Goal: Information Seeking & Learning: Learn about a topic

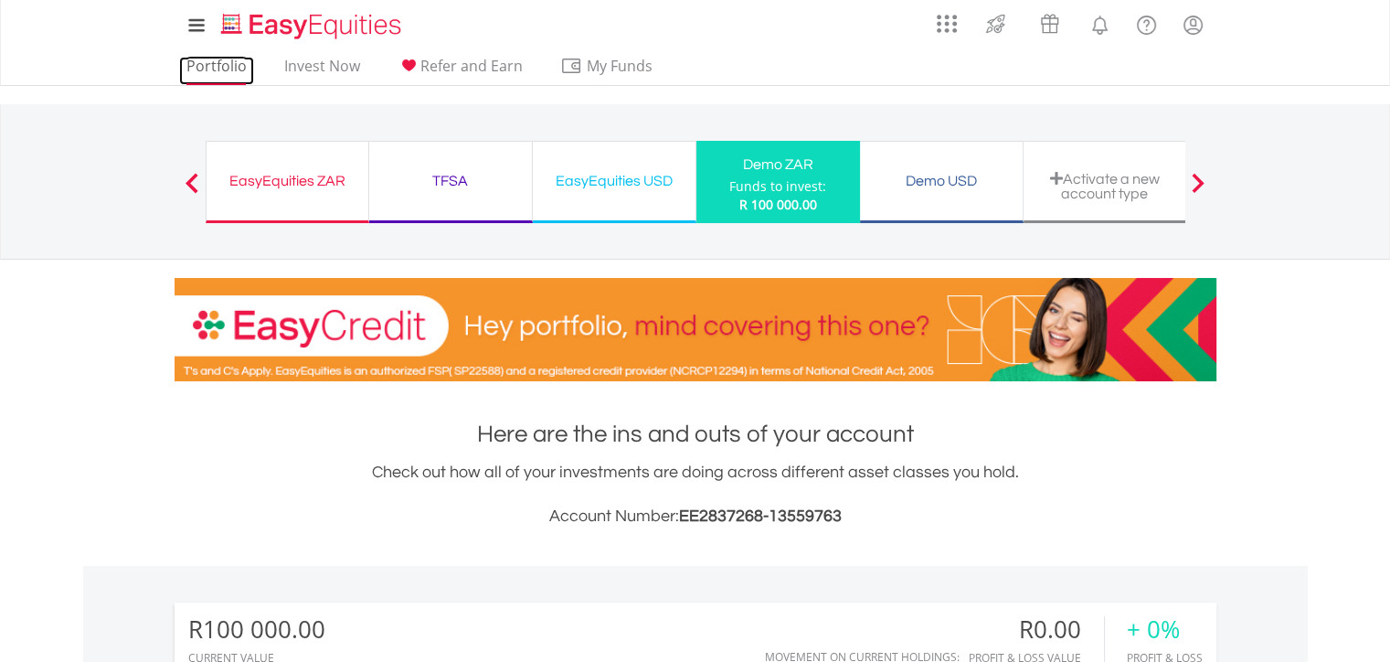
click at [226, 66] on link "Portfolio" at bounding box center [216, 71] width 75 height 28
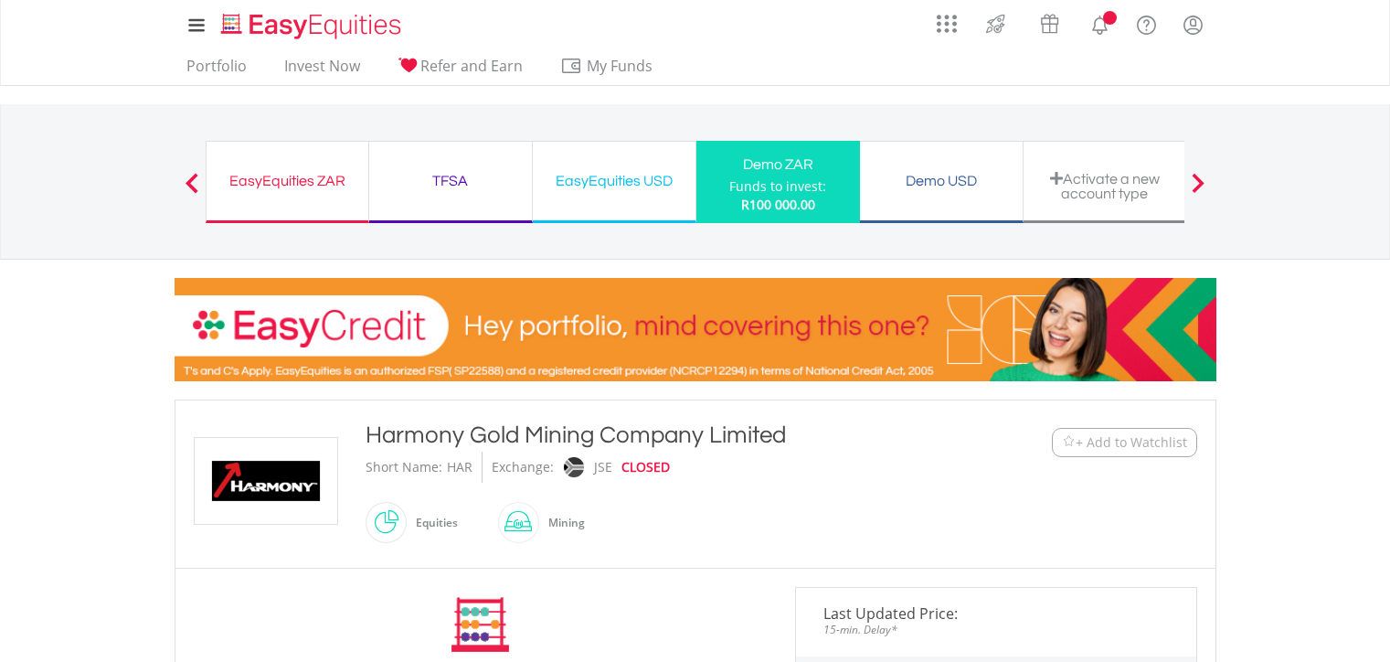
scroll to position [344, 0]
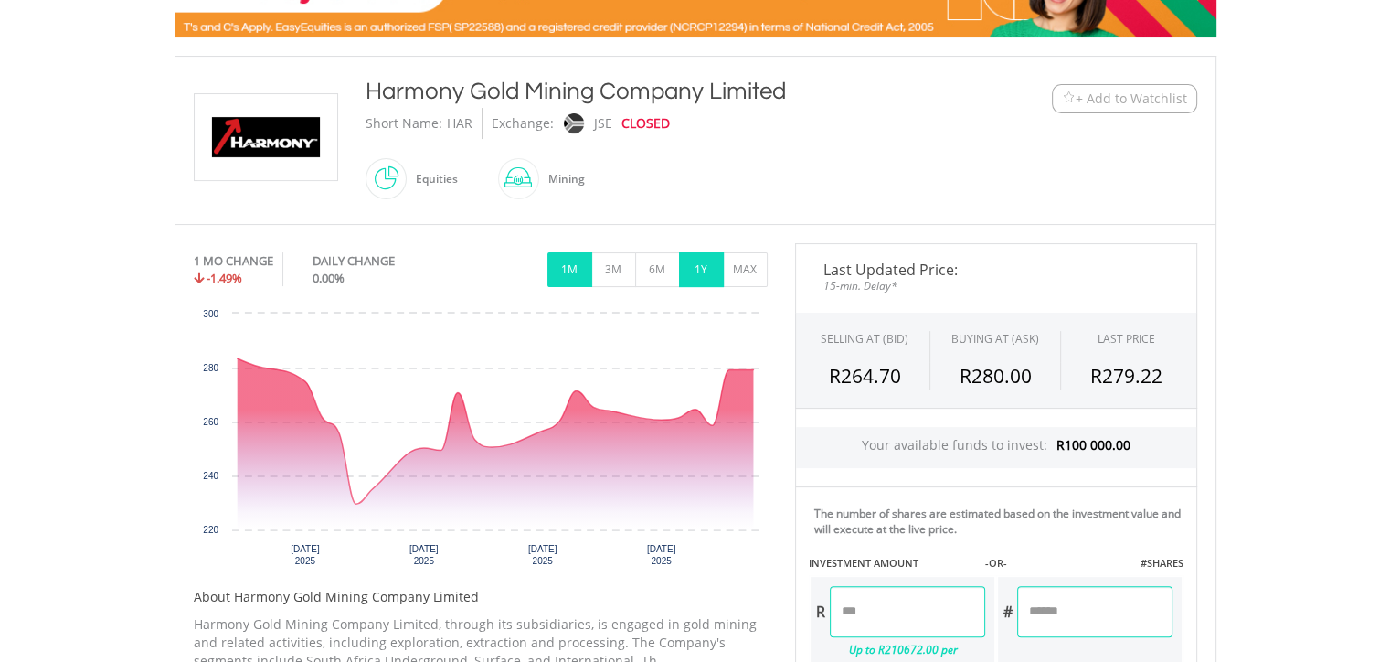
click at [705, 275] on button "1Y" at bounding box center [701, 269] width 45 height 35
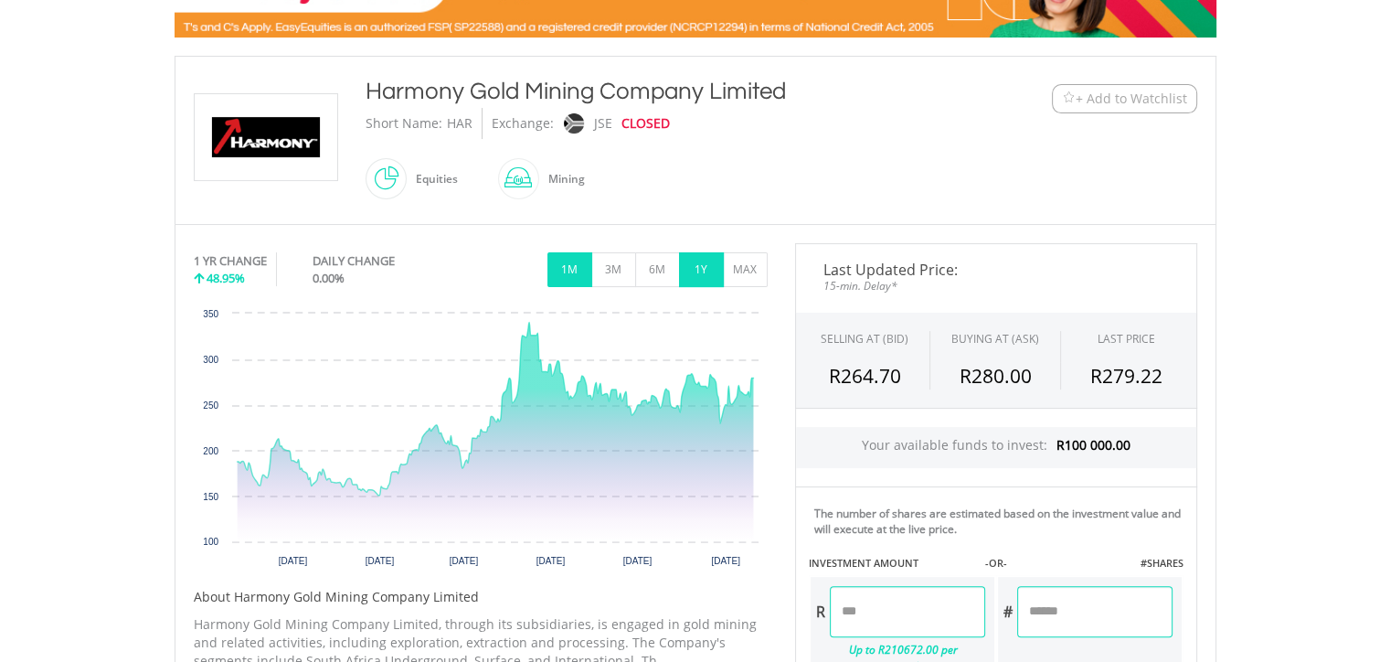
click at [562, 262] on button "1M" at bounding box center [570, 269] width 45 height 35
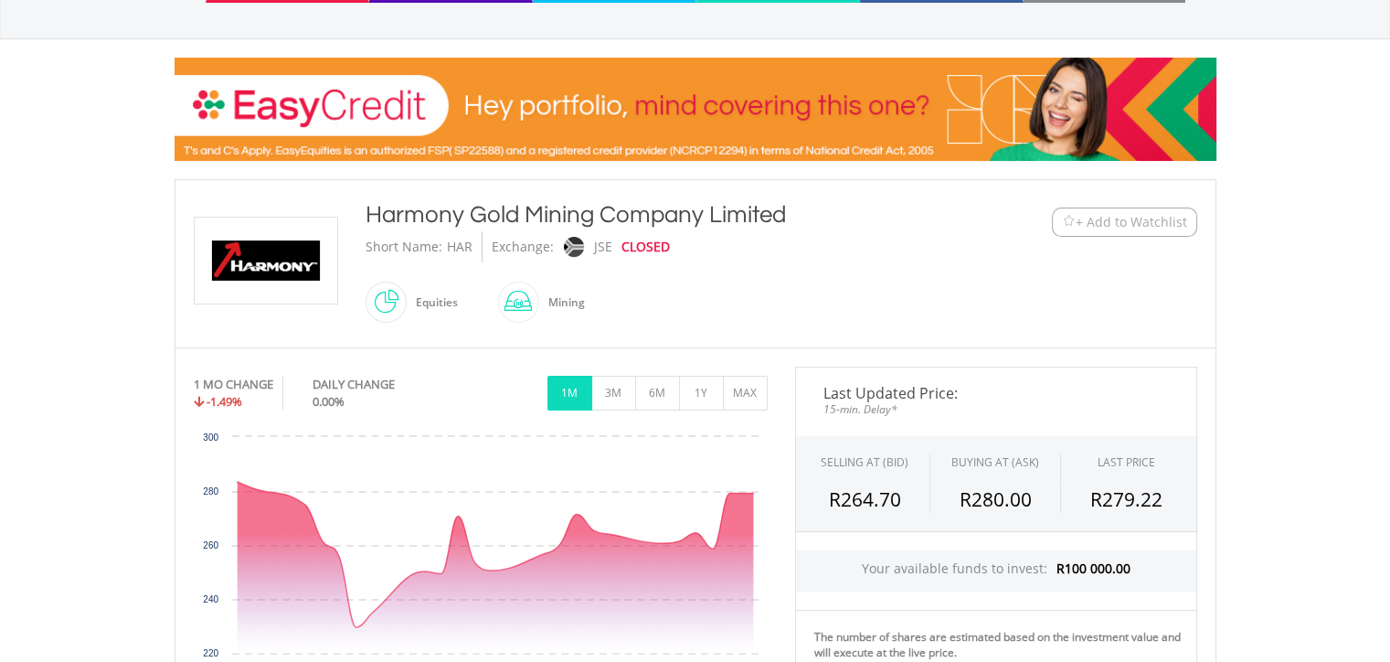
scroll to position [236, 0]
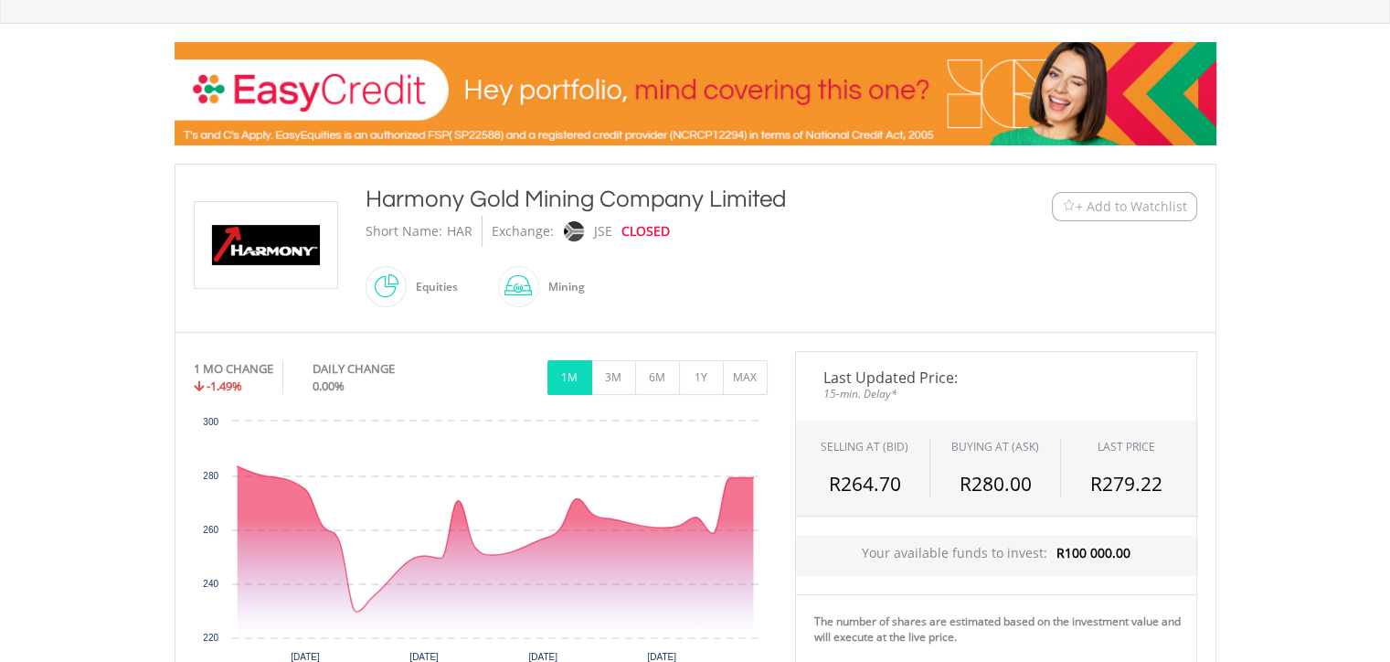
drag, startPoint x: 514, startPoint y: 277, endPoint x: 450, endPoint y: 369, distance: 112.3
click at [450, 369] on div "DAILY CHANGE" at bounding box center [385, 368] width 144 height 17
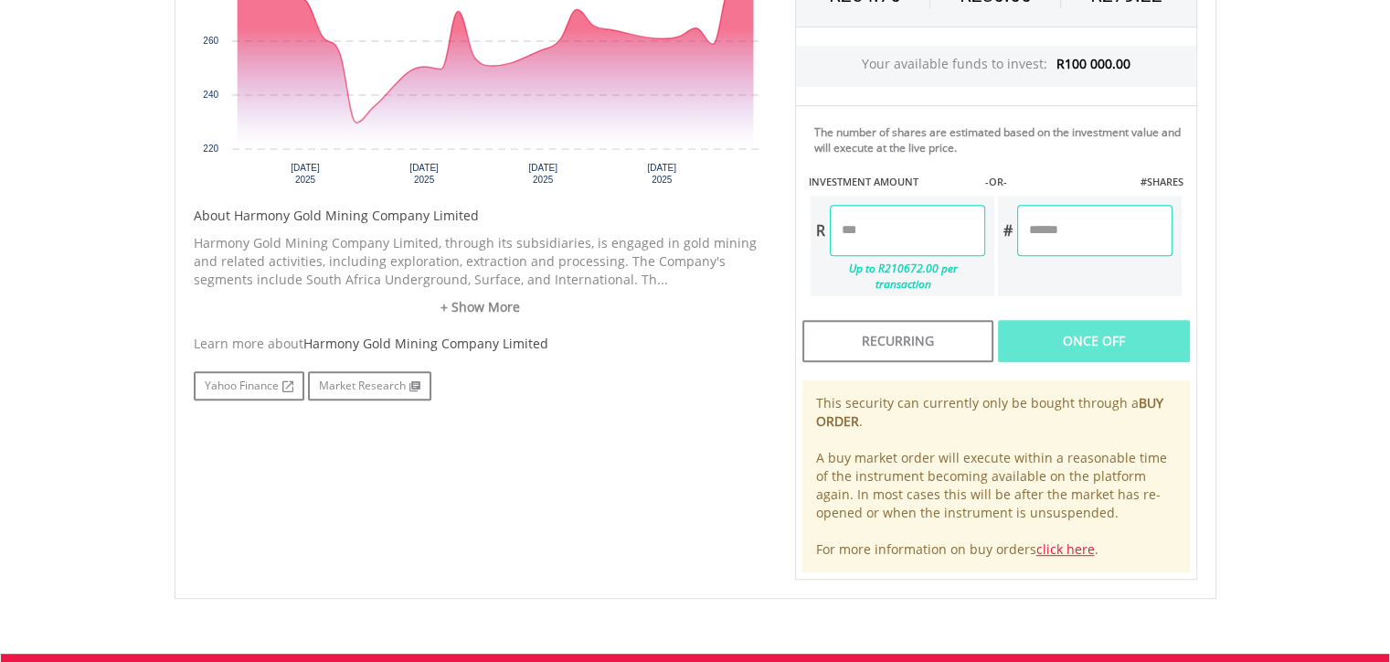
scroll to position [730, 0]
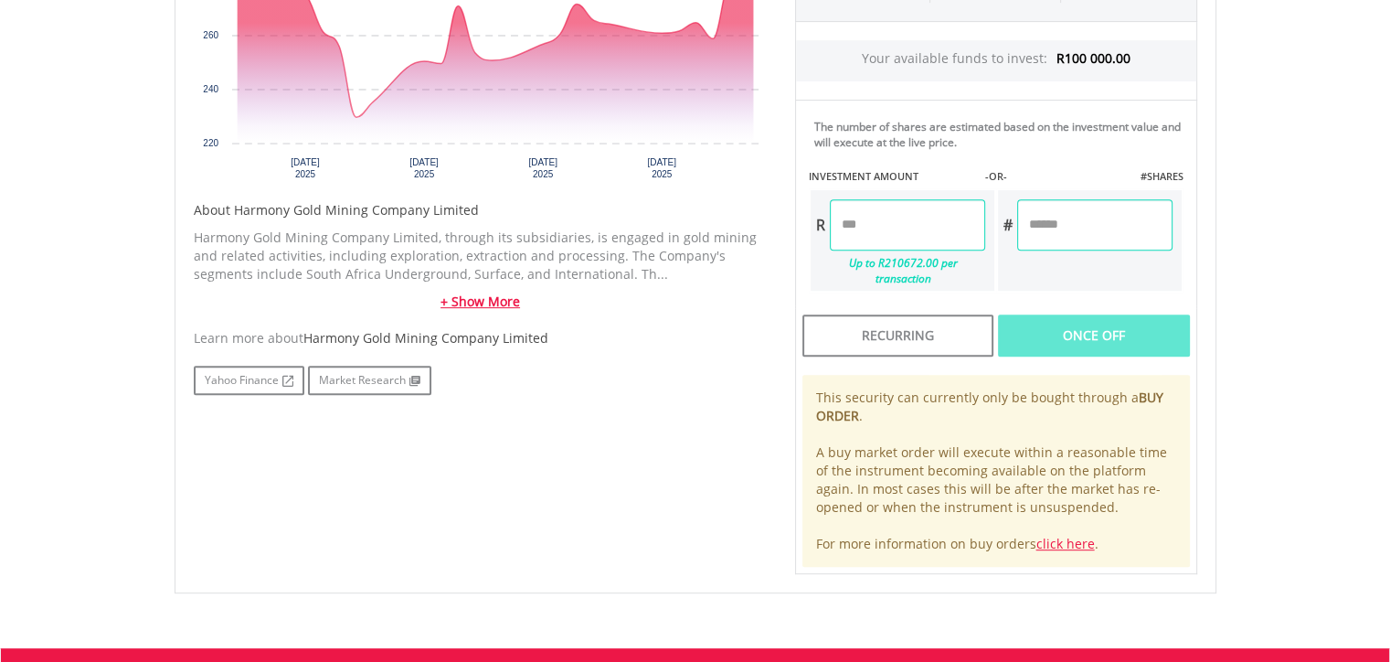
click at [494, 293] on link "+ Show More" at bounding box center [481, 302] width 574 height 18
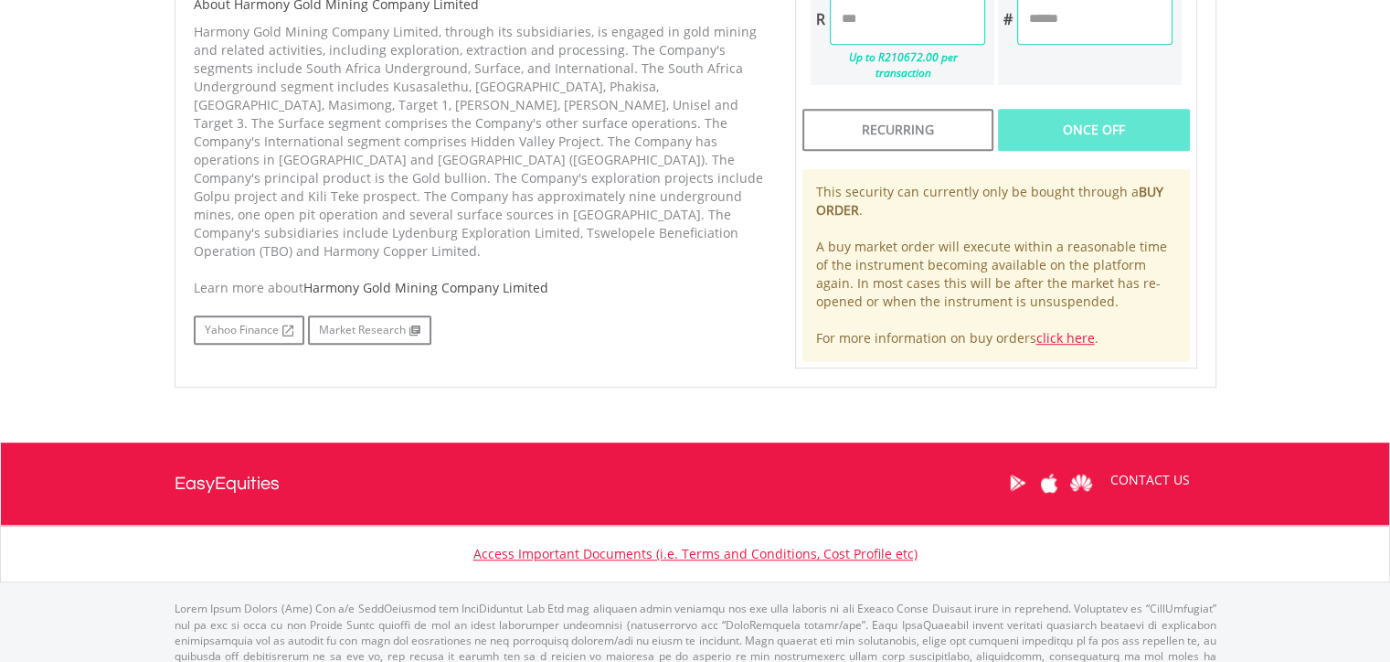
scroll to position [941, 0]
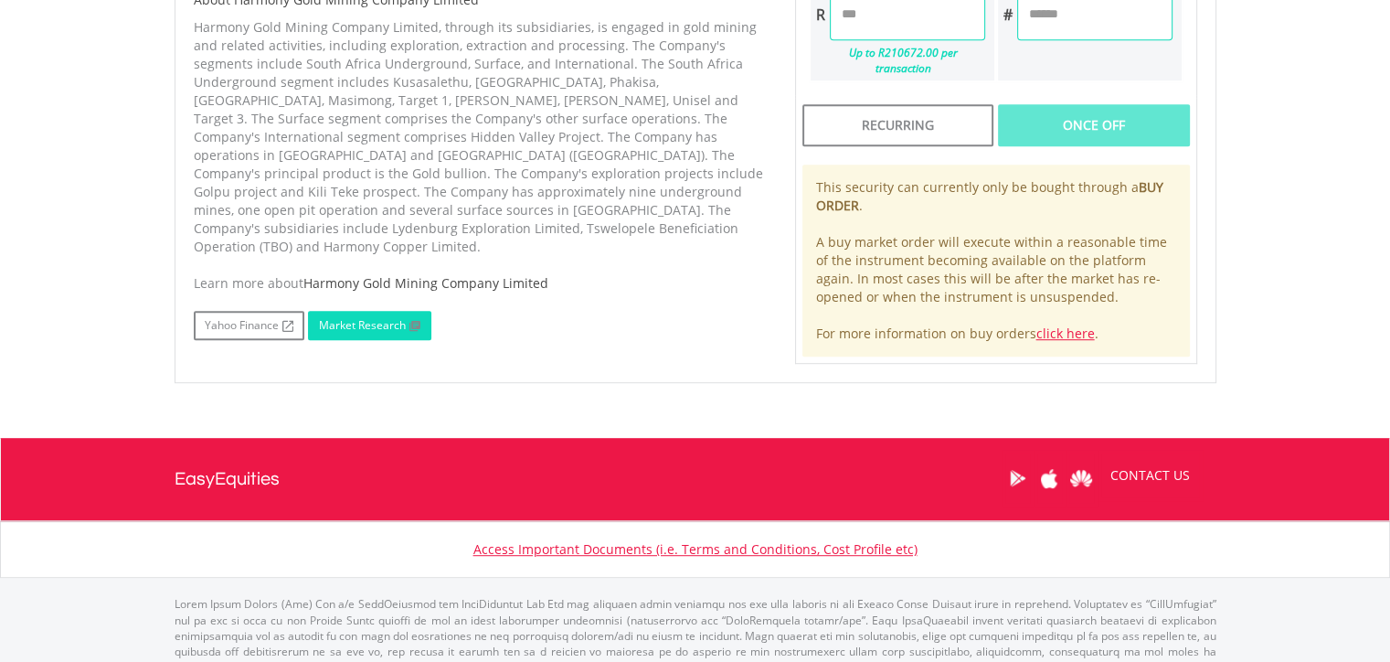
click at [368, 315] on link "Market Research" at bounding box center [369, 325] width 123 height 29
click at [253, 311] on link "Yahoo Finance" at bounding box center [249, 325] width 111 height 29
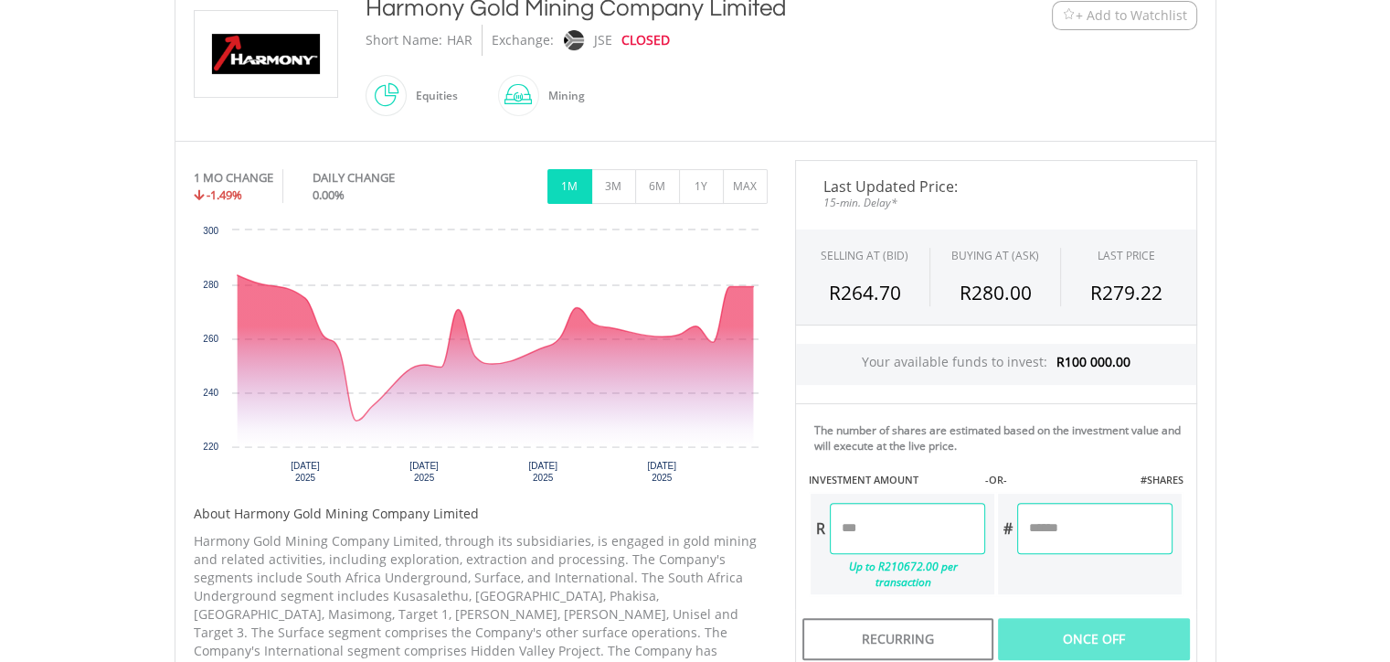
scroll to position [425, 0]
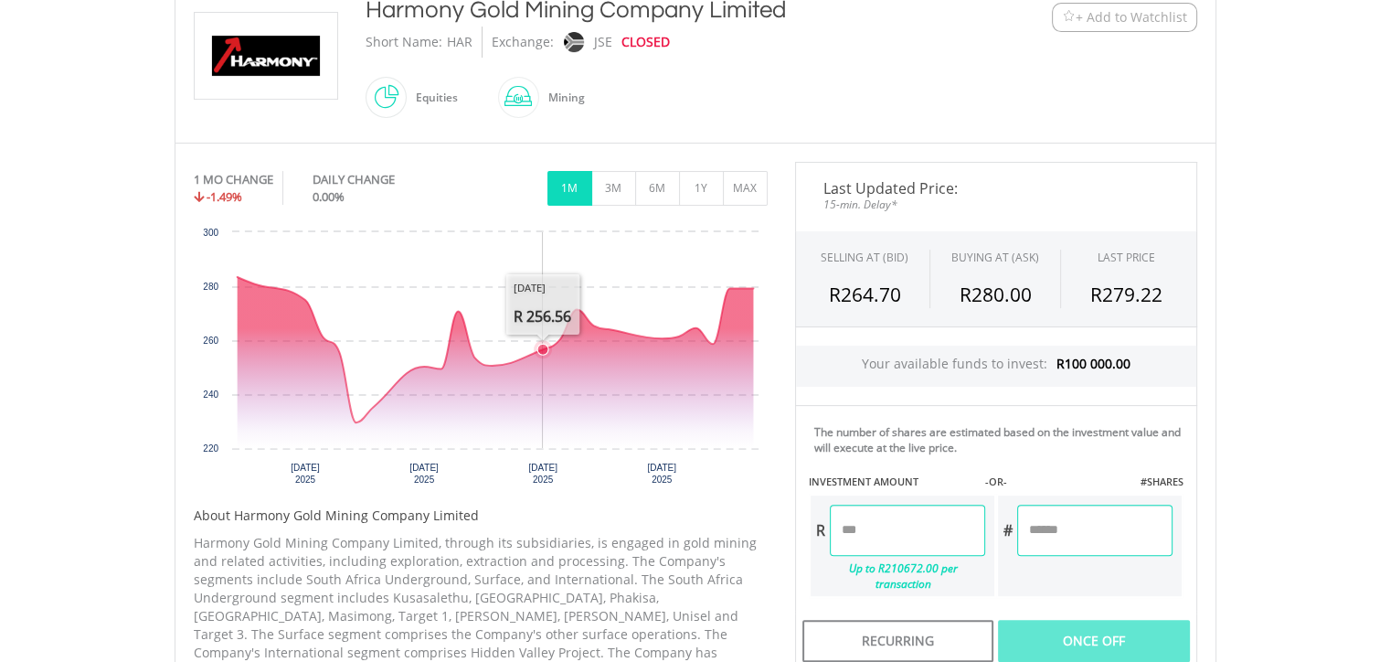
click at [521, 342] on rect "Interactive chart" at bounding box center [481, 360] width 574 height 274
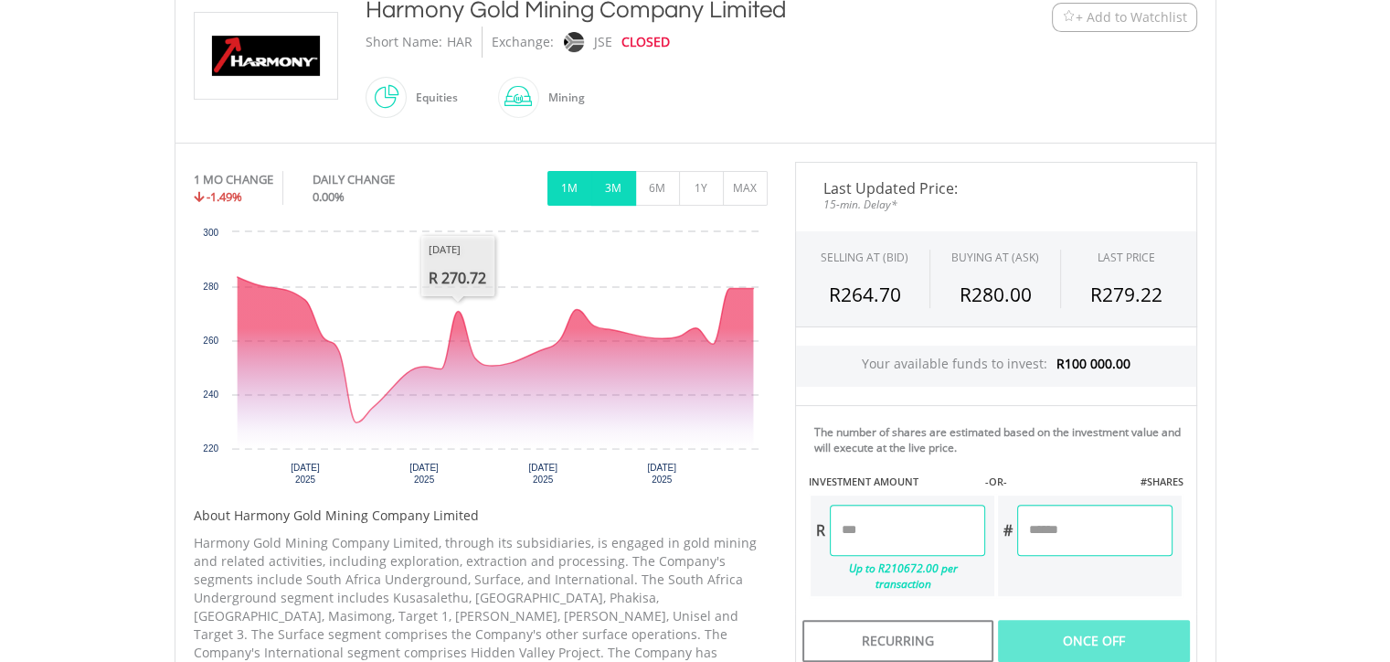
click at [619, 191] on button "3M" at bounding box center [613, 188] width 45 height 35
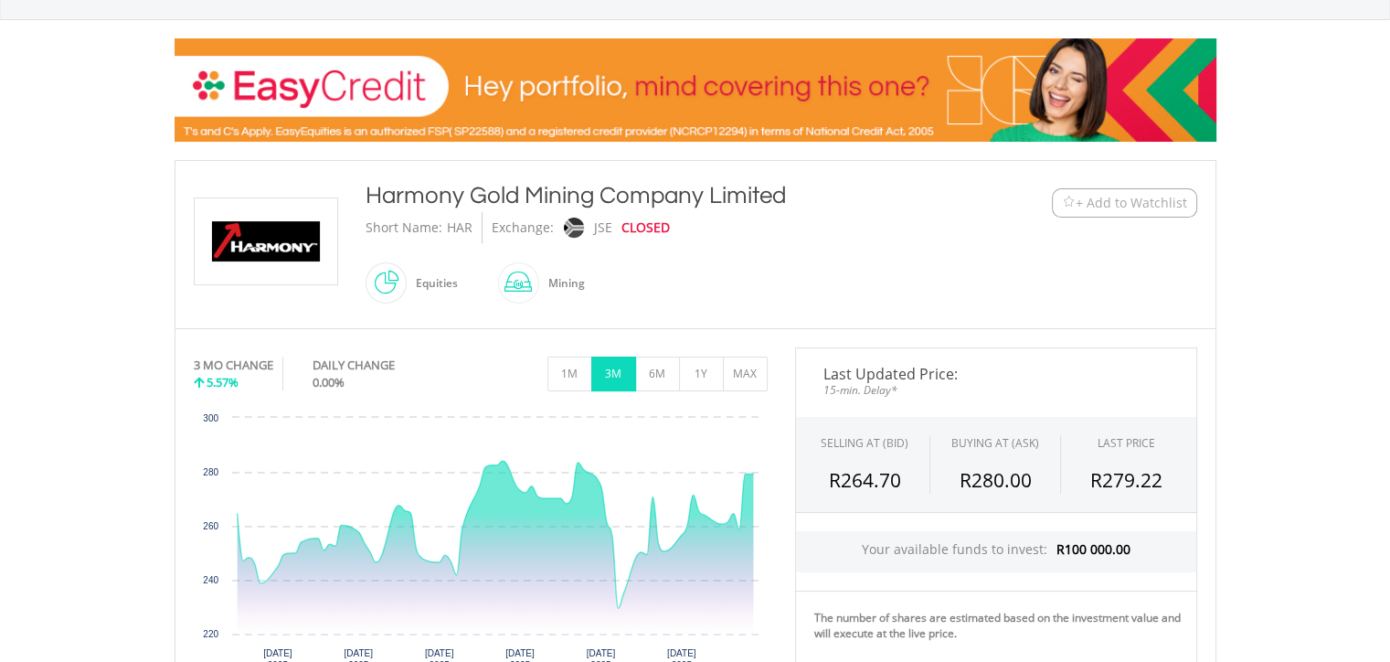
scroll to position [0, 0]
